Goal: Information Seeking & Learning: Learn about a topic

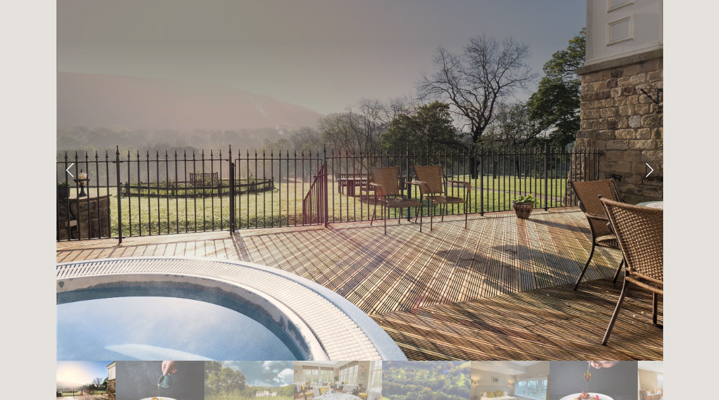
scroll to position [2101, 0]
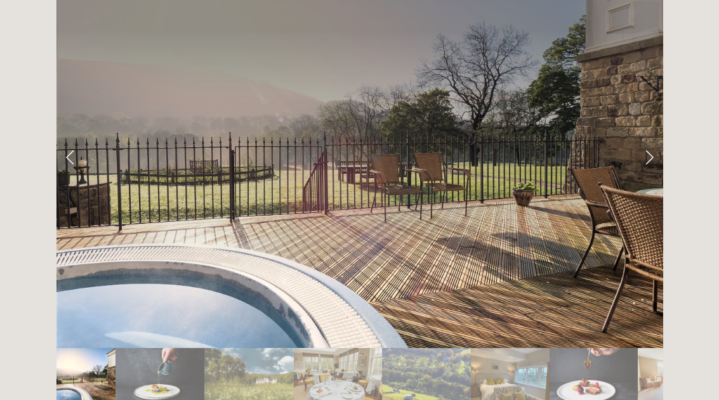
click at [649, 138] on link "Next Slide" at bounding box center [649, 157] width 28 height 38
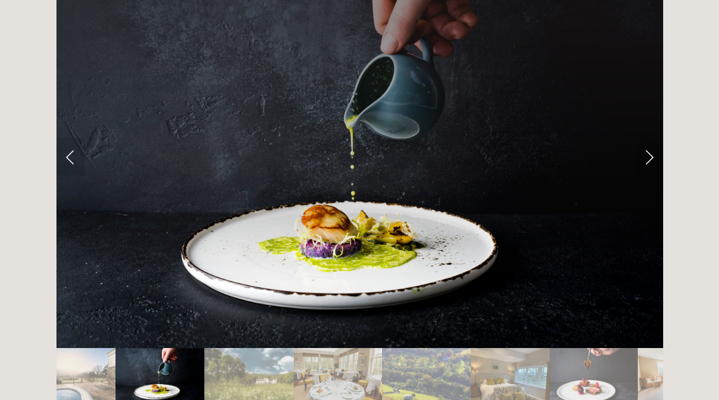
click at [649, 138] on link "Next Slide" at bounding box center [649, 157] width 28 height 38
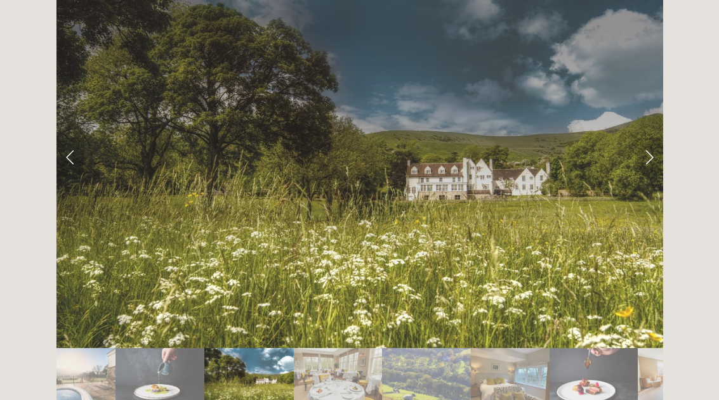
click at [652, 138] on link "Next Slide" at bounding box center [649, 157] width 28 height 38
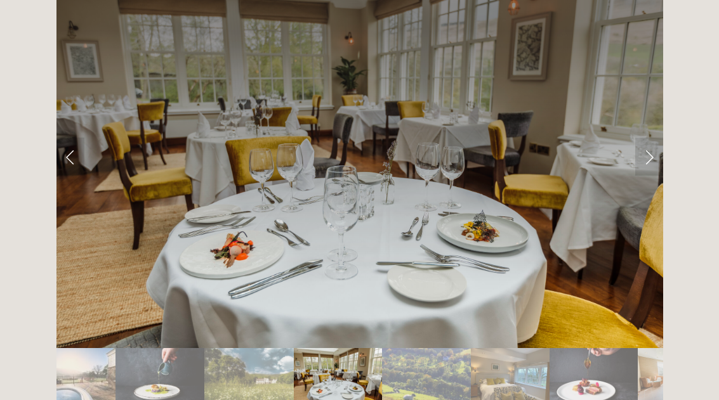
click at [652, 138] on link "Next Slide" at bounding box center [649, 157] width 28 height 38
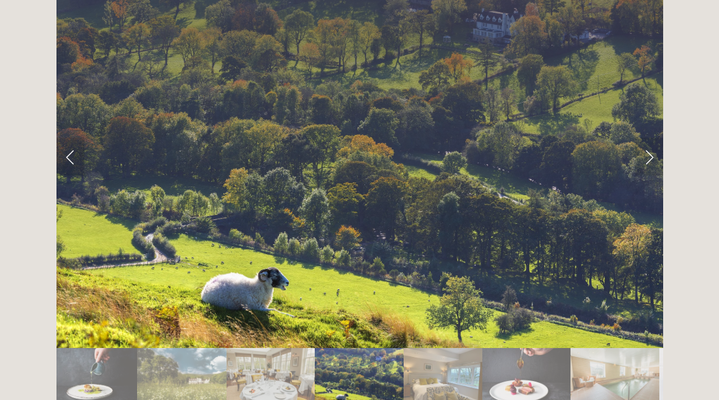
click at [653, 138] on link "Next Slide" at bounding box center [649, 157] width 28 height 38
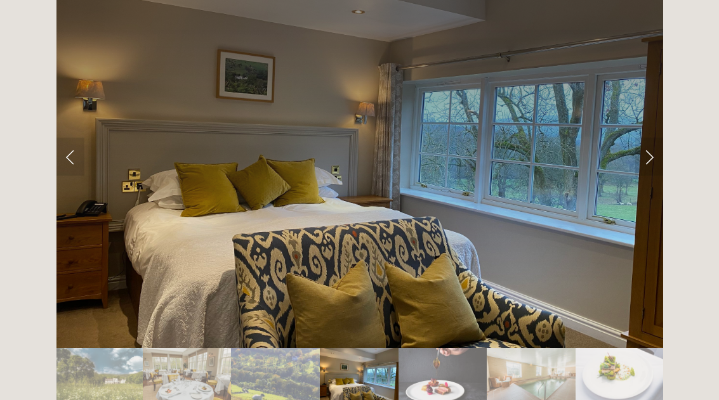
click at [645, 138] on link "Next Slide" at bounding box center [649, 157] width 28 height 38
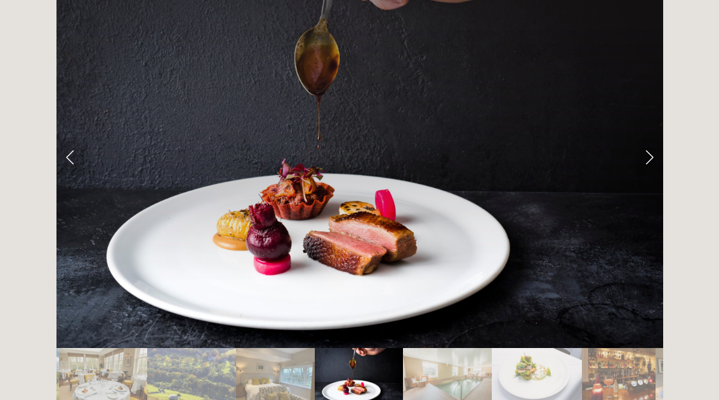
click at [649, 138] on link "Next Slide" at bounding box center [649, 157] width 28 height 38
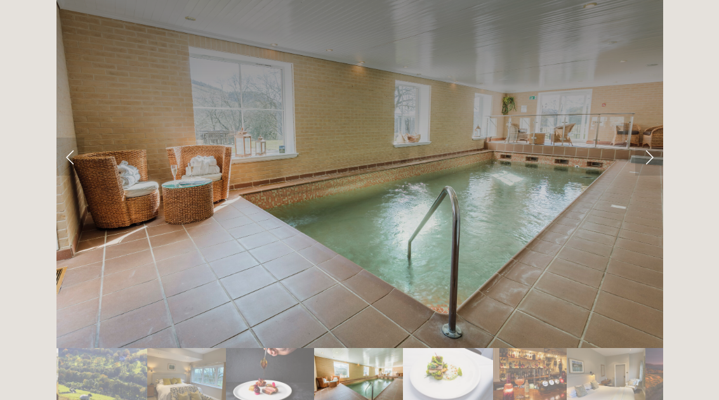
click at [658, 138] on link "Next Slide" at bounding box center [649, 157] width 28 height 38
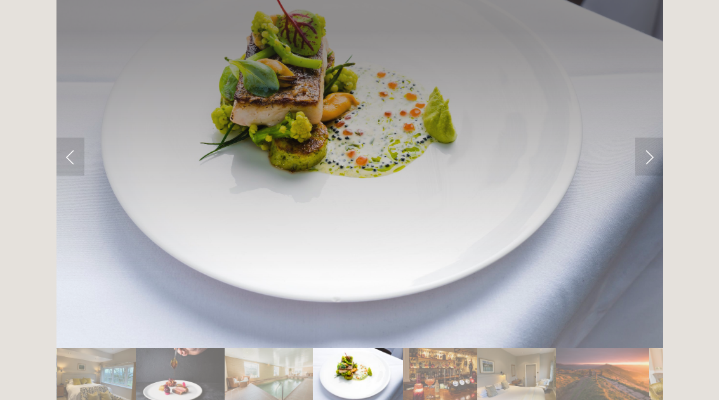
click at [658, 138] on link "Next Slide" at bounding box center [649, 157] width 28 height 38
click at [647, 138] on link "Next Slide" at bounding box center [649, 157] width 28 height 38
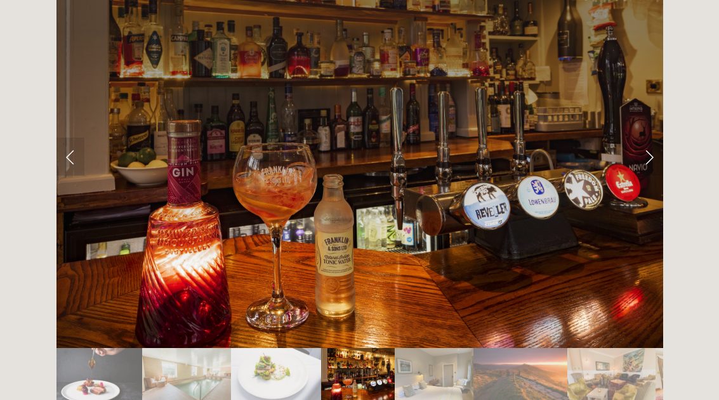
click at [648, 138] on link "Next Slide" at bounding box center [649, 157] width 28 height 38
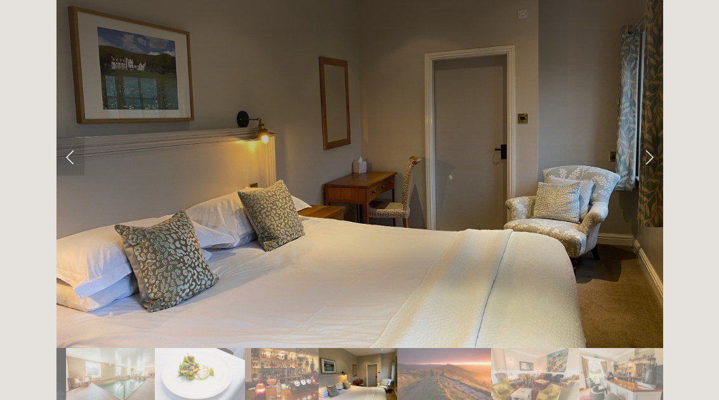
click at [655, 138] on link "Next Slide" at bounding box center [649, 157] width 28 height 38
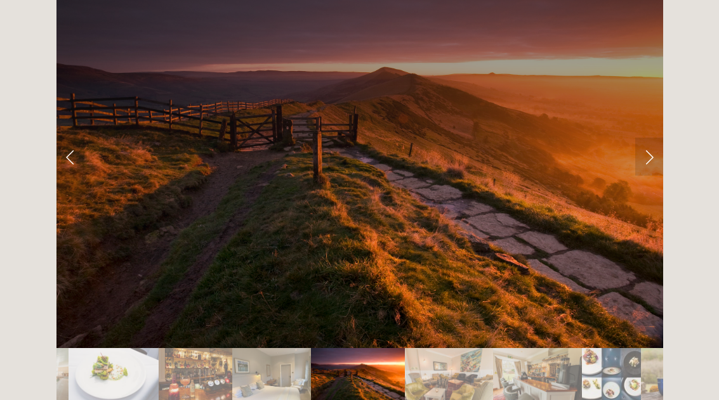
click at [654, 138] on link "Next Slide" at bounding box center [649, 157] width 28 height 38
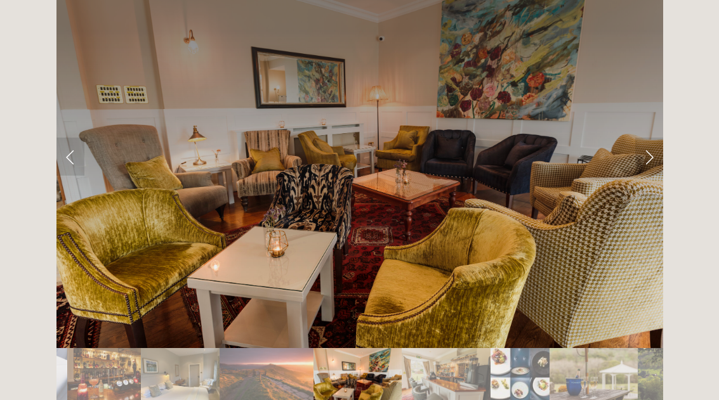
click at [654, 138] on link "Next Slide" at bounding box center [649, 157] width 28 height 38
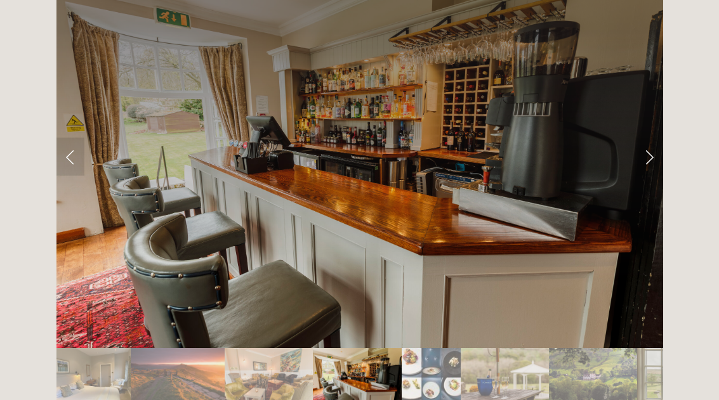
click at [654, 138] on link "Next Slide" at bounding box center [649, 157] width 28 height 38
click at [644, 138] on link "Next Slide" at bounding box center [649, 157] width 28 height 38
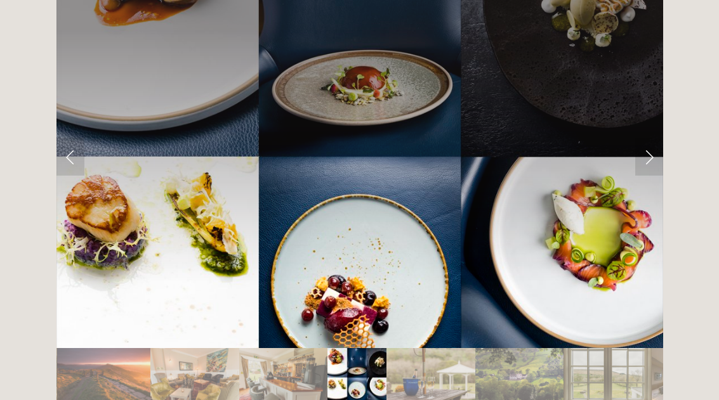
click at [647, 138] on link "Next Slide" at bounding box center [649, 157] width 28 height 38
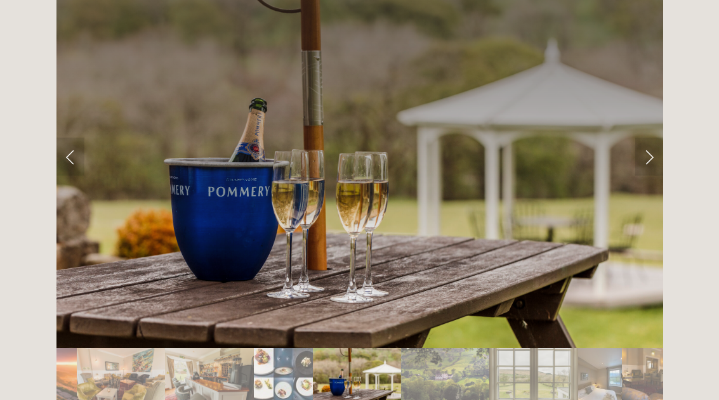
click at [647, 138] on link "Next Slide" at bounding box center [649, 157] width 28 height 38
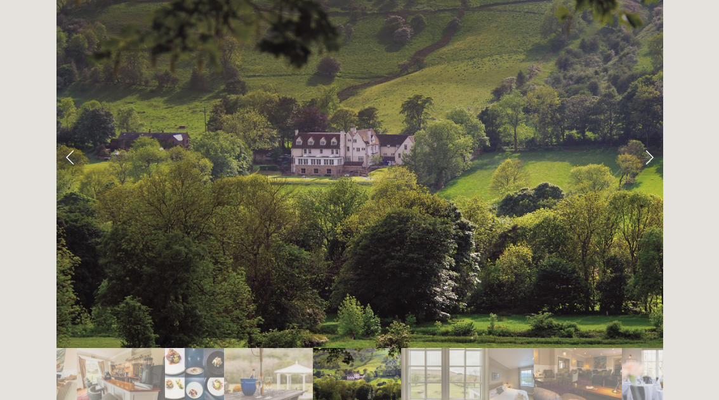
click at [649, 138] on link "Next Slide" at bounding box center [649, 157] width 28 height 38
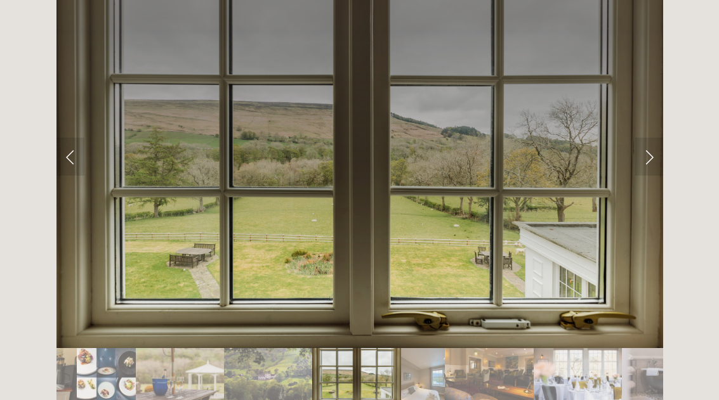
click at [641, 138] on link "Next Slide" at bounding box center [649, 157] width 28 height 38
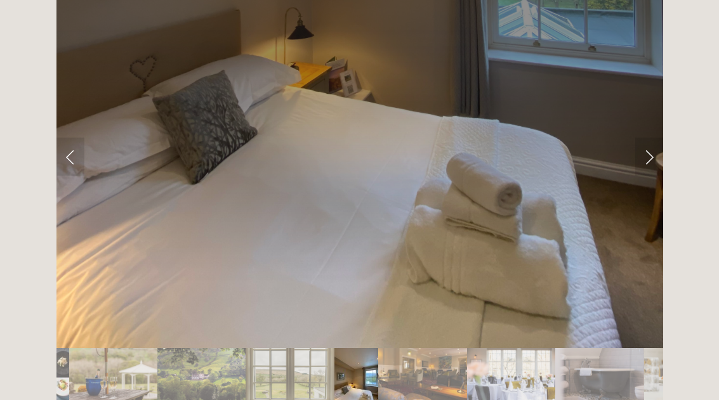
click at [645, 138] on link "Next Slide" at bounding box center [649, 157] width 28 height 38
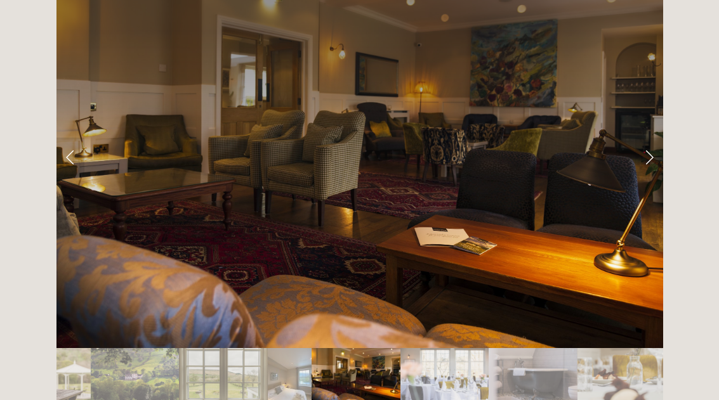
click at [646, 138] on link "Next Slide" at bounding box center [649, 157] width 28 height 38
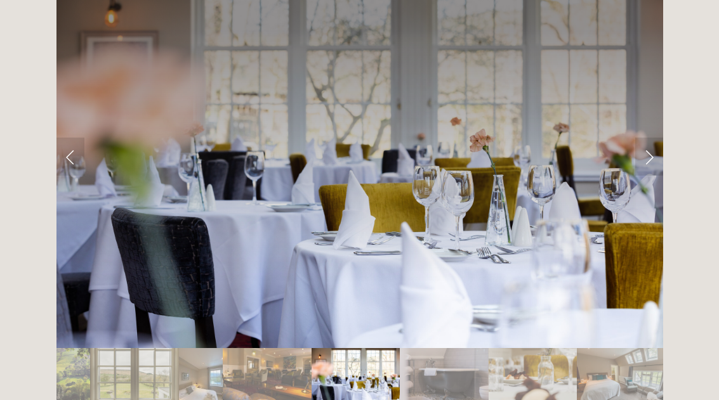
click at [640, 138] on link "Next Slide" at bounding box center [649, 157] width 28 height 38
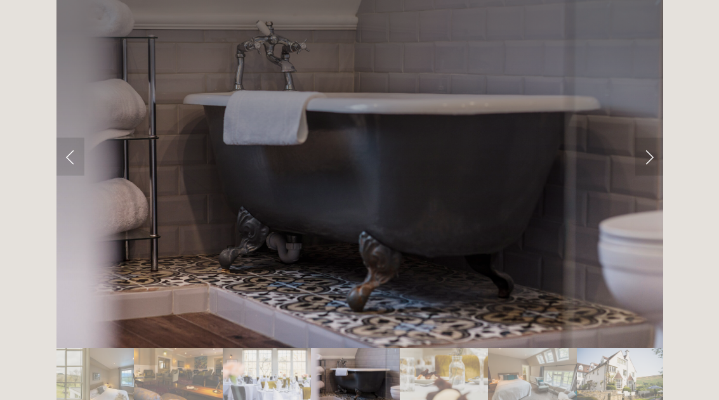
click at [652, 138] on link "Next Slide" at bounding box center [649, 157] width 28 height 38
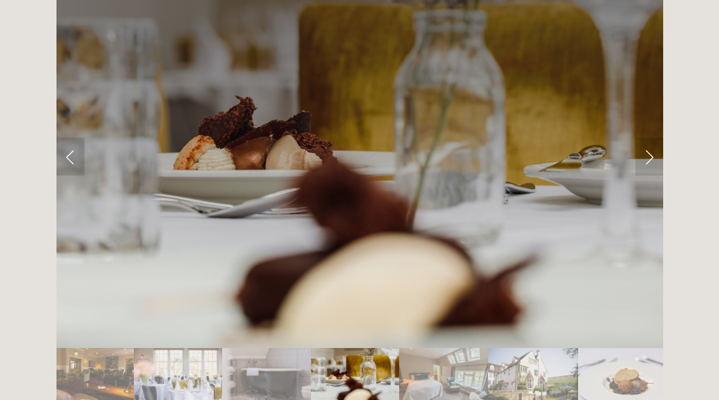
click at [647, 138] on link "Next Slide" at bounding box center [649, 157] width 28 height 38
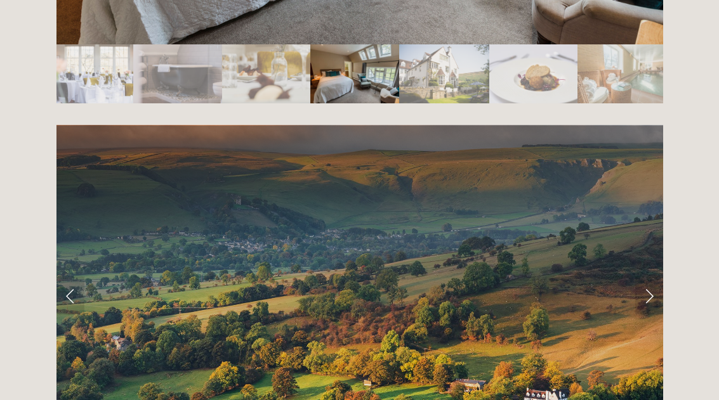
scroll to position [2405, 0]
click at [648, 277] on link "Next Slide" at bounding box center [649, 296] width 28 height 38
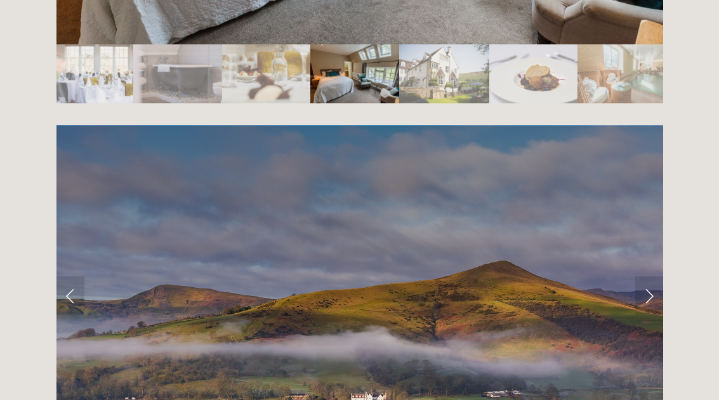
click at [650, 277] on link "Next Slide" at bounding box center [649, 296] width 28 height 38
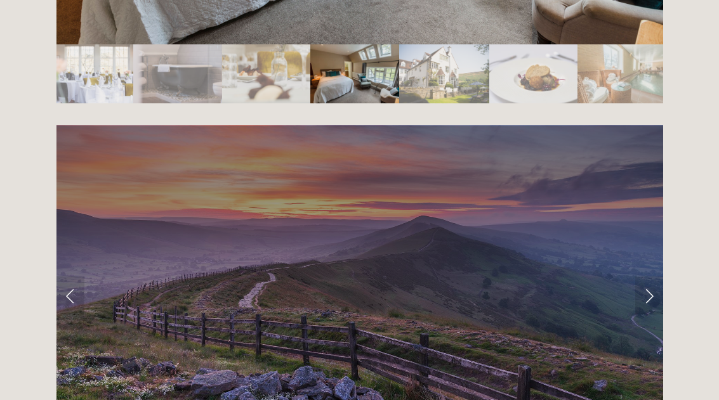
click at [652, 277] on link "Next Slide" at bounding box center [649, 296] width 28 height 38
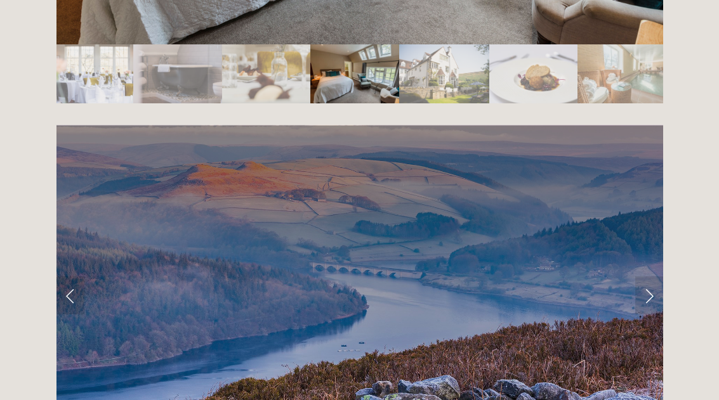
click at [653, 277] on link "Next Slide" at bounding box center [649, 296] width 28 height 38
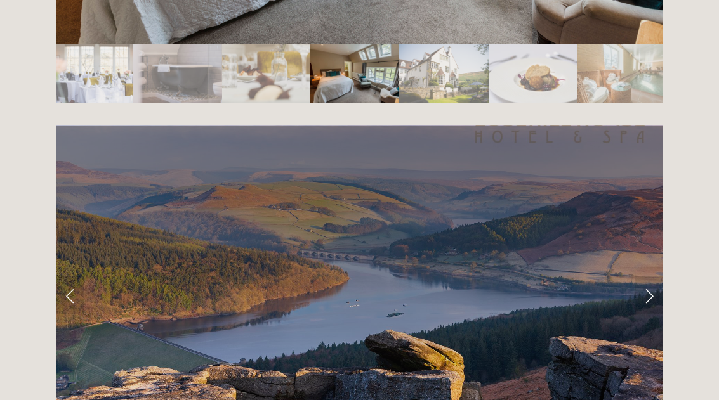
click at [652, 277] on link "Next Slide" at bounding box center [649, 296] width 28 height 38
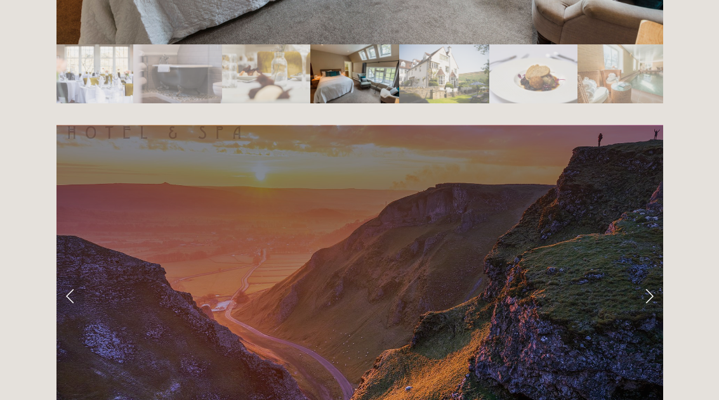
click at [654, 277] on link "Next Slide" at bounding box center [649, 296] width 28 height 38
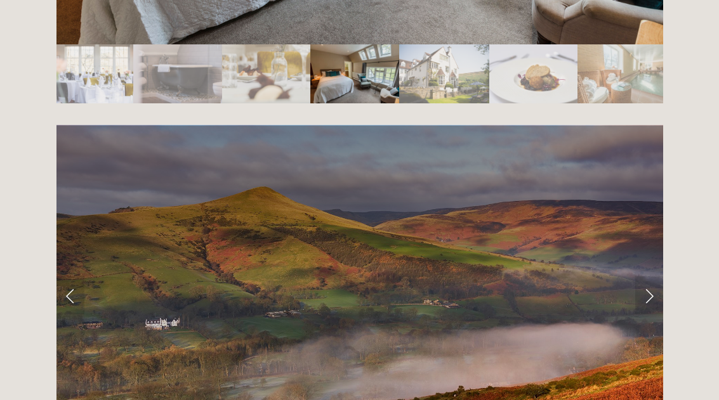
click at [651, 277] on link "Next Slide" at bounding box center [649, 296] width 28 height 38
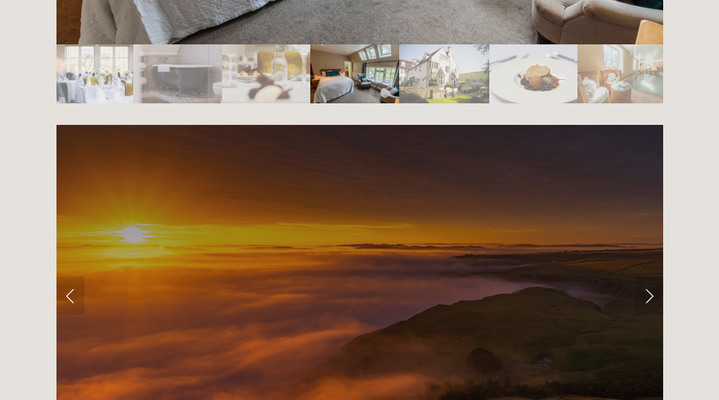
click at [651, 277] on link "Next Slide" at bounding box center [649, 296] width 28 height 38
click at [649, 277] on link "Next Slide" at bounding box center [649, 296] width 28 height 38
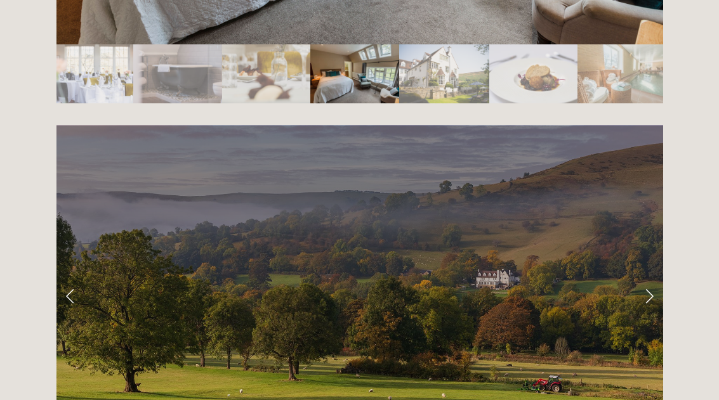
click at [652, 277] on link "Next Slide" at bounding box center [649, 296] width 28 height 38
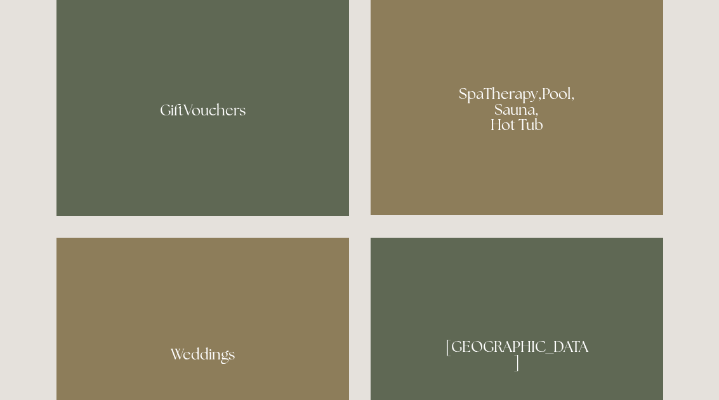
scroll to position [960, 0]
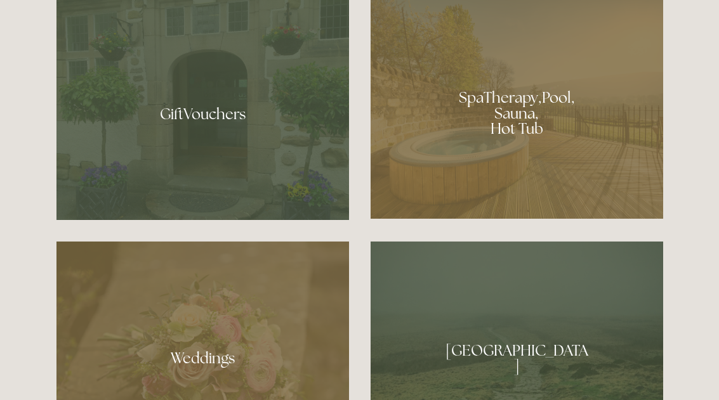
click at [519, 145] on div at bounding box center [517, 109] width 293 height 220
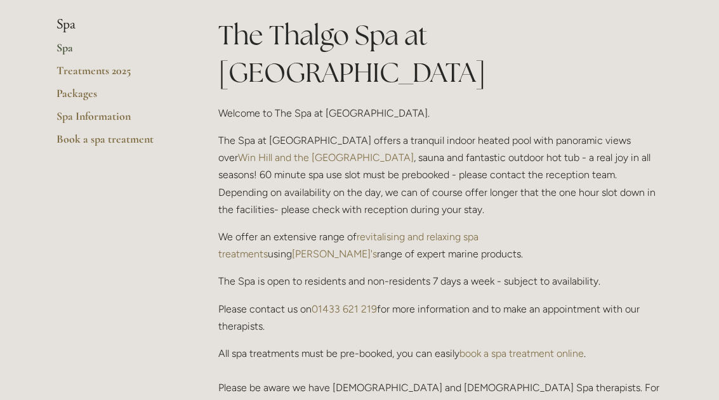
scroll to position [304, 0]
click at [84, 94] on link "Packages" at bounding box center [116, 98] width 121 height 23
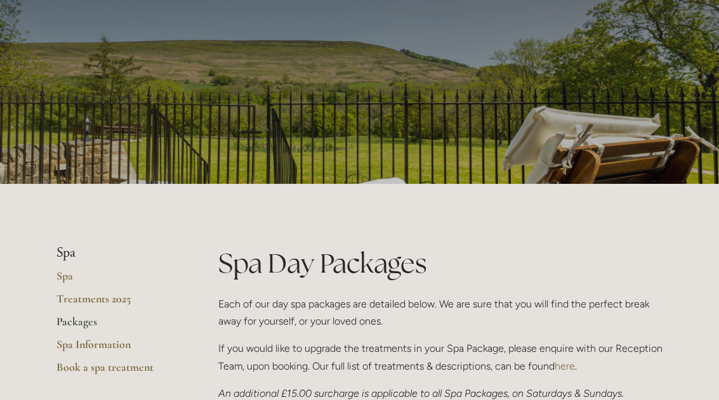
scroll to position [77, 0]
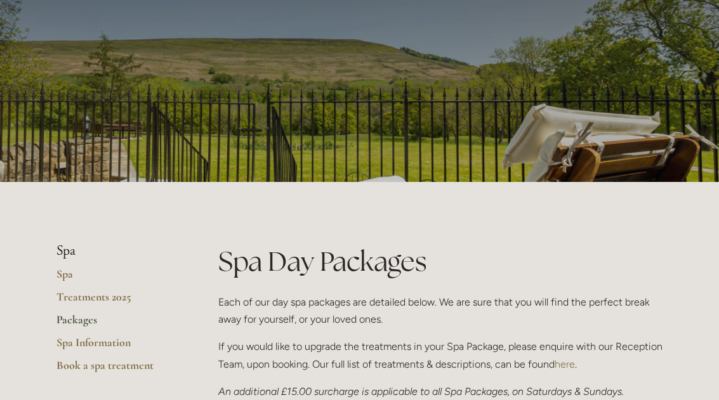
click at [121, 307] on link "Treatments 2025" at bounding box center [116, 302] width 121 height 23
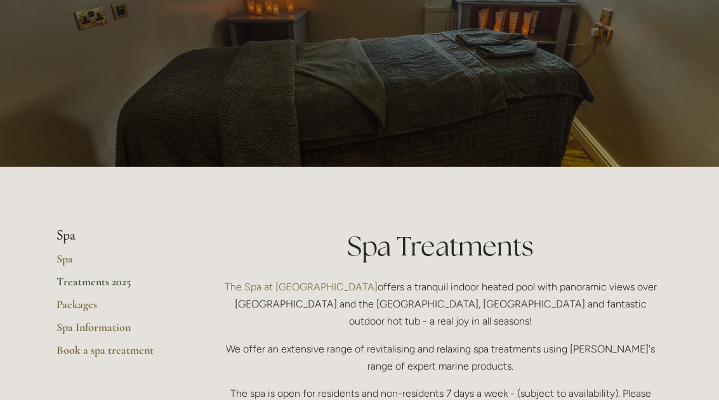
scroll to position [93, 0]
click at [107, 335] on link "Spa Information" at bounding box center [116, 332] width 121 height 23
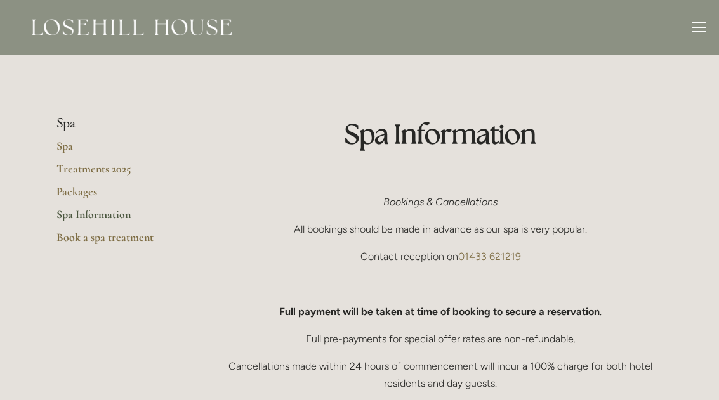
click at [699, 34] on div at bounding box center [699, 29] width 14 height 14
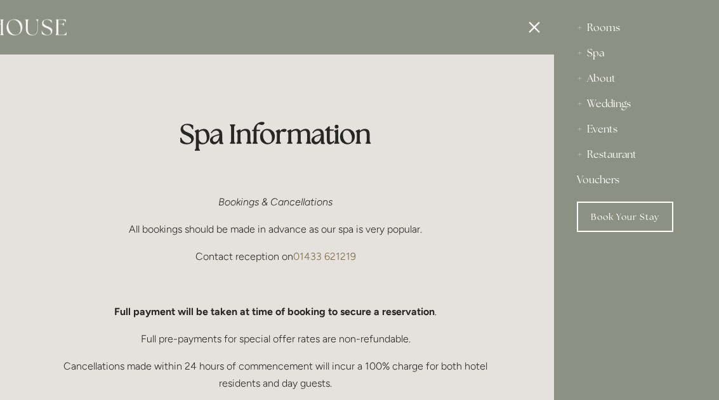
click at [616, 152] on div "Restaurant" at bounding box center [636, 154] width 119 height 25
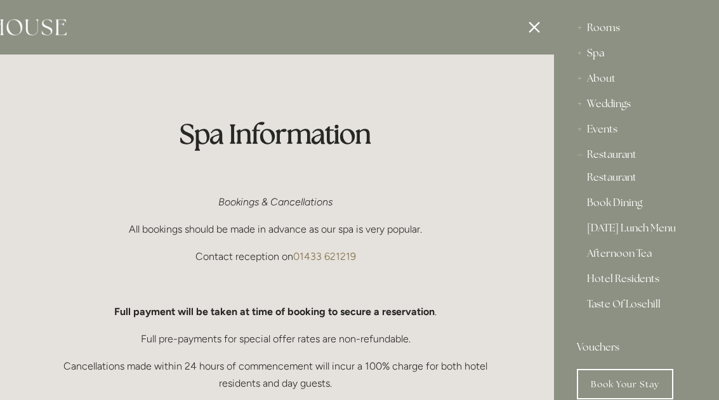
click at [609, 183] on link "Restaurant" at bounding box center [636, 180] width 99 height 15
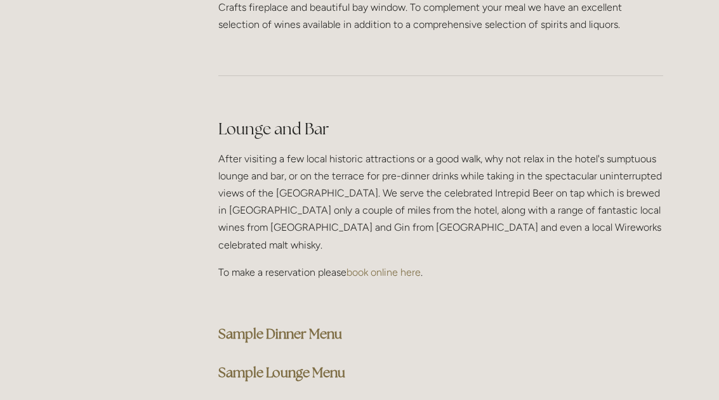
scroll to position [3121, 0]
click at [306, 325] on strong "Sample Dinner Menu" at bounding box center [280, 333] width 124 height 17
